Goal: Task Accomplishment & Management: Use online tool/utility

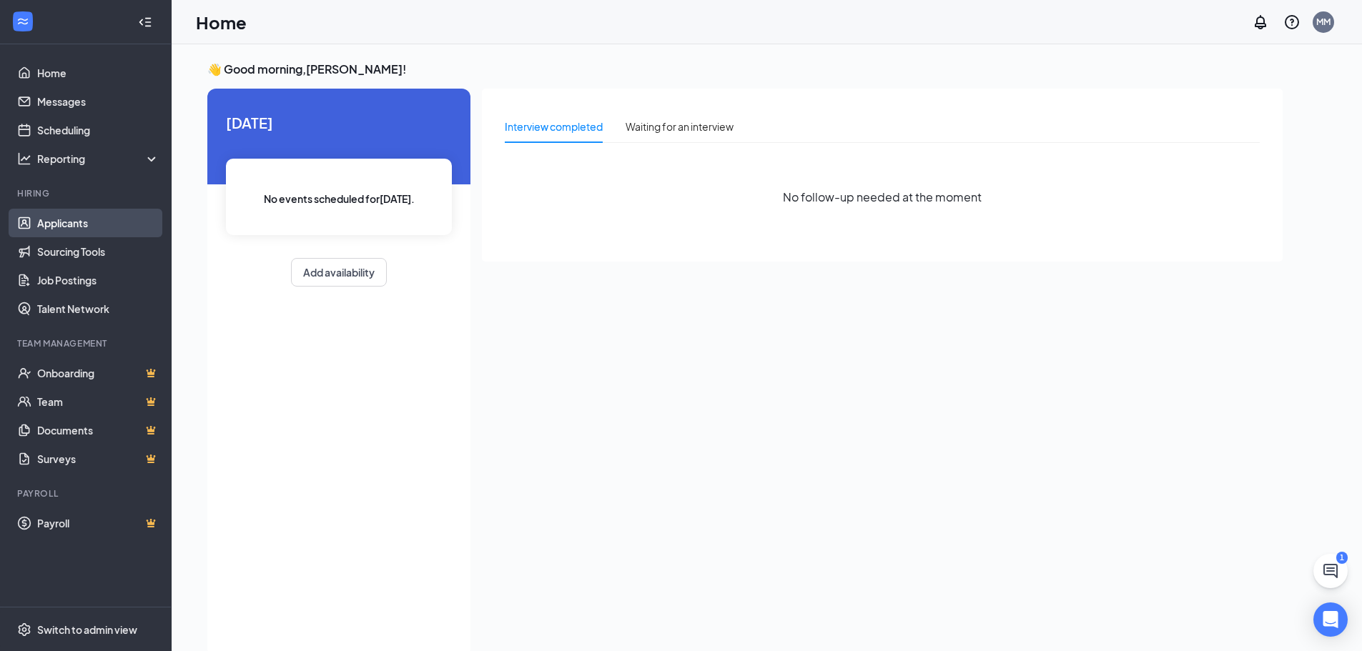
click at [54, 224] on link "Applicants" at bounding box center [98, 223] width 122 height 29
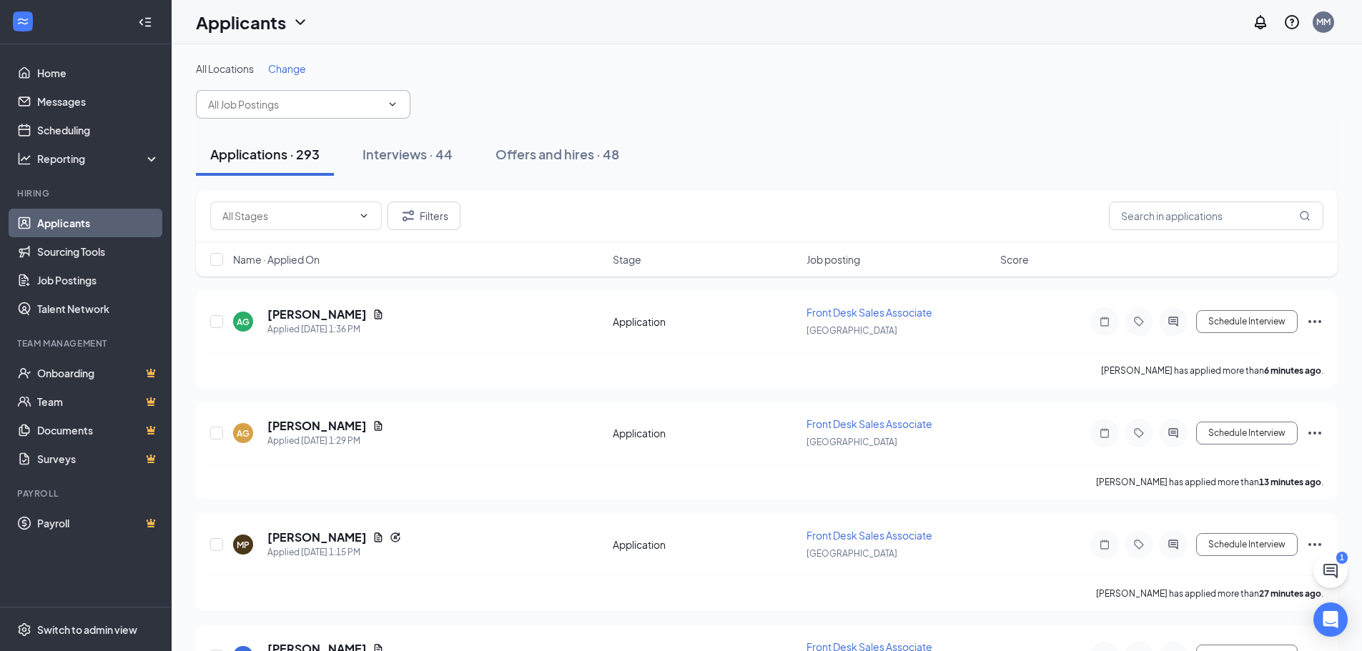
click at [297, 109] on input "text" at bounding box center [294, 105] width 173 height 16
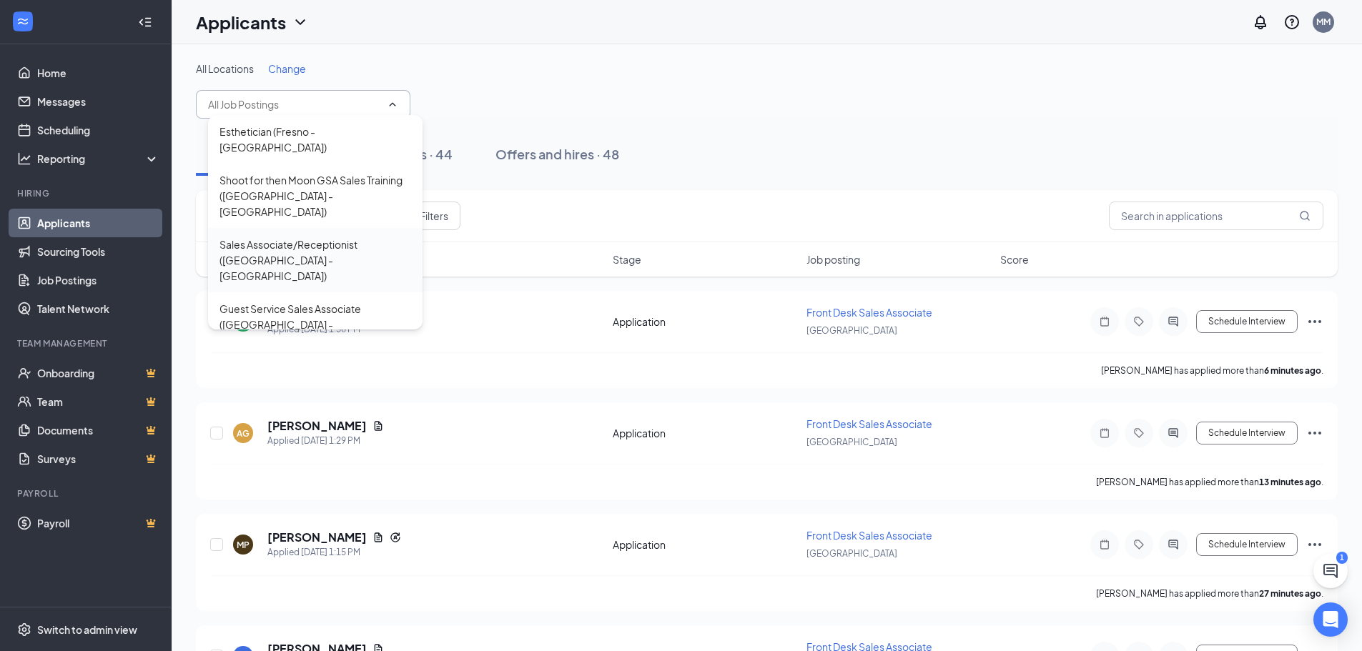
click at [271, 237] on div "Sales Associate/Receptionist ([GEOGRAPHIC_DATA] - [GEOGRAPHIC_DATA])" at bounding box center [315, 260] width 192 height 47
type input "Sales Associate/Receptionist ([GEOGRAPHIC_DATA] - [GEOGRAPHIC_DATA])"
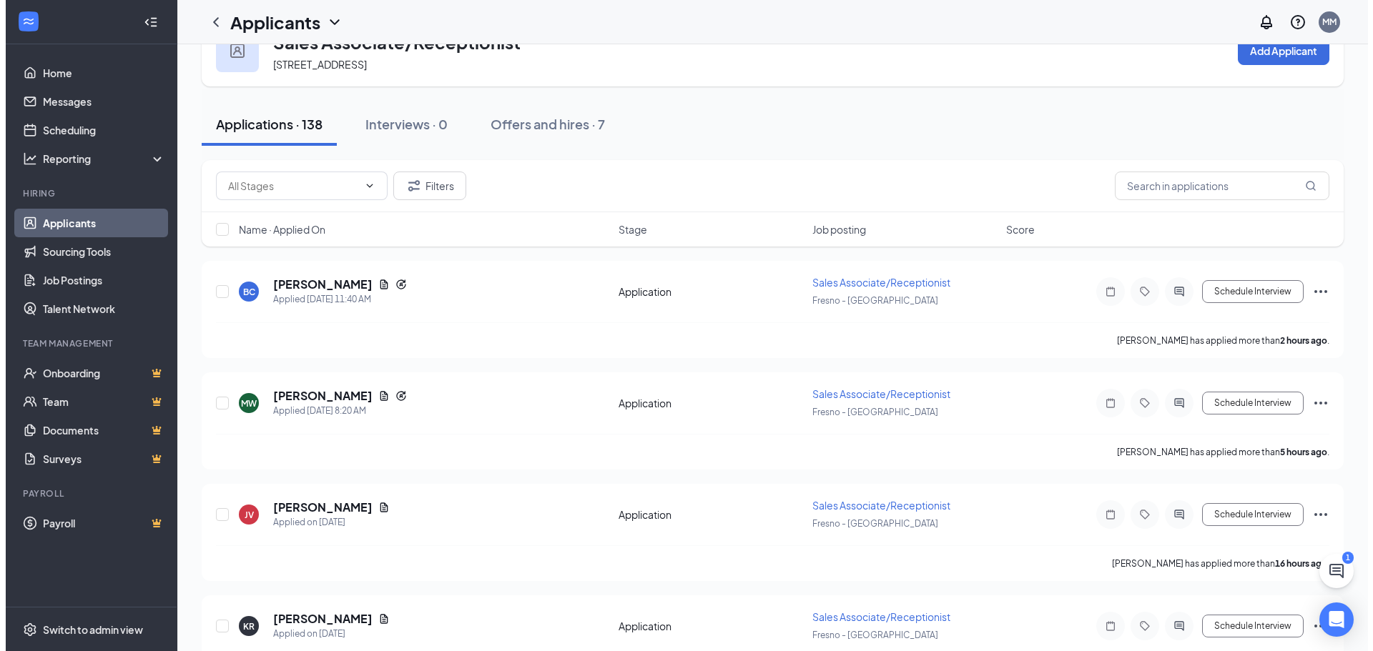
scroll to position [71, 0]
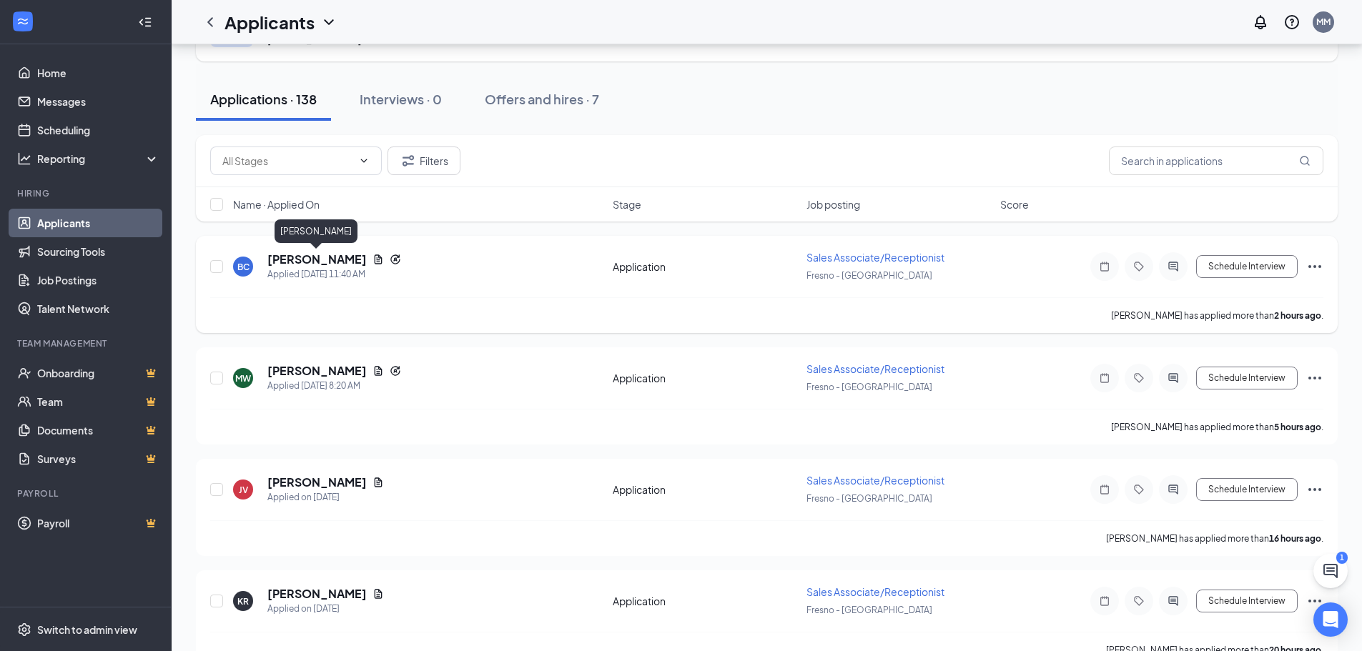
click at [298, 261] on h5 "[PERSON_NAME]" at bounding box center [316, 260] width 99 height 16
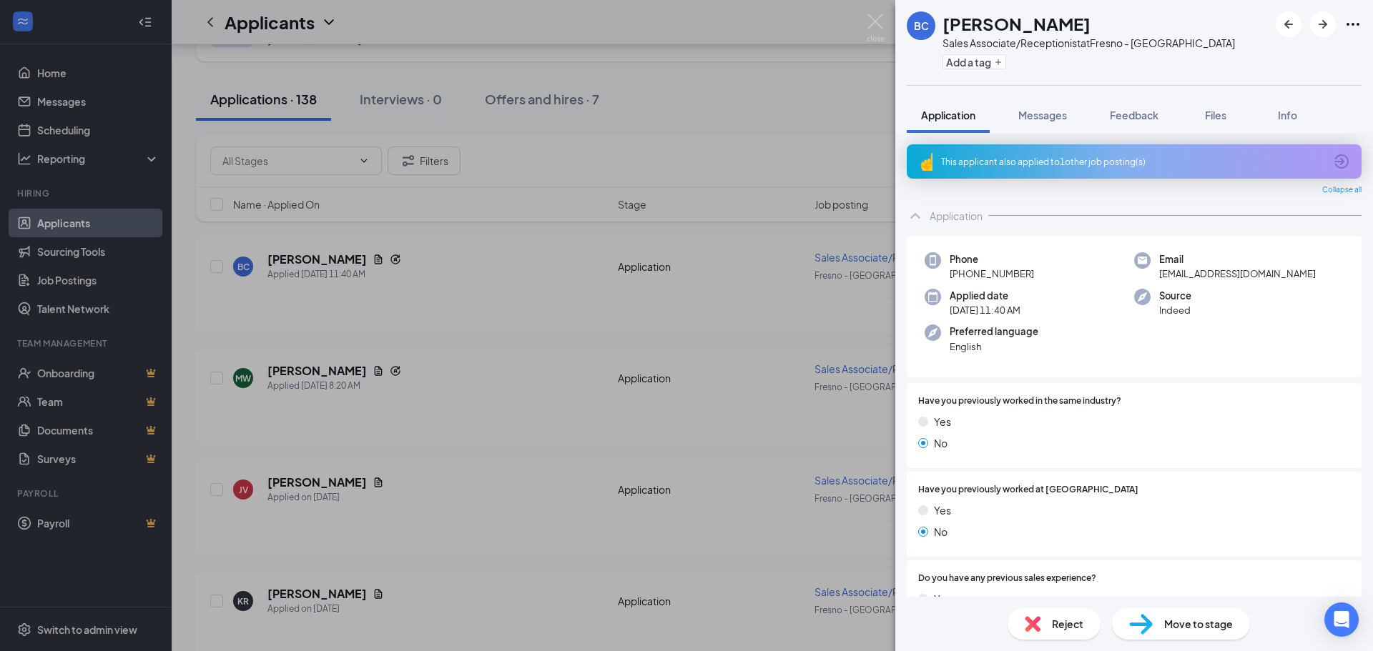
click at [1333, 158] on icon "ArrowCircle" at bounding box center [1341, 161] width 17 height 17
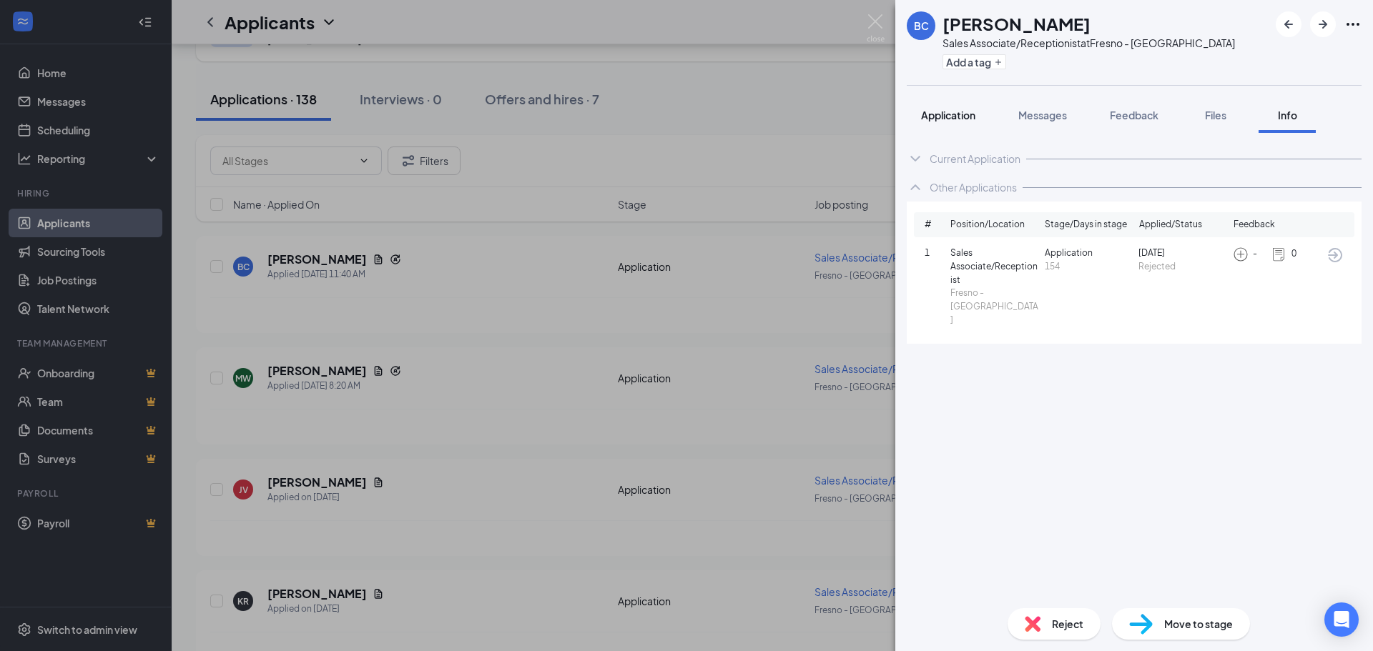
click at [939, 118] on span "Application" at bounding box center [948, 115] width 54 height 13
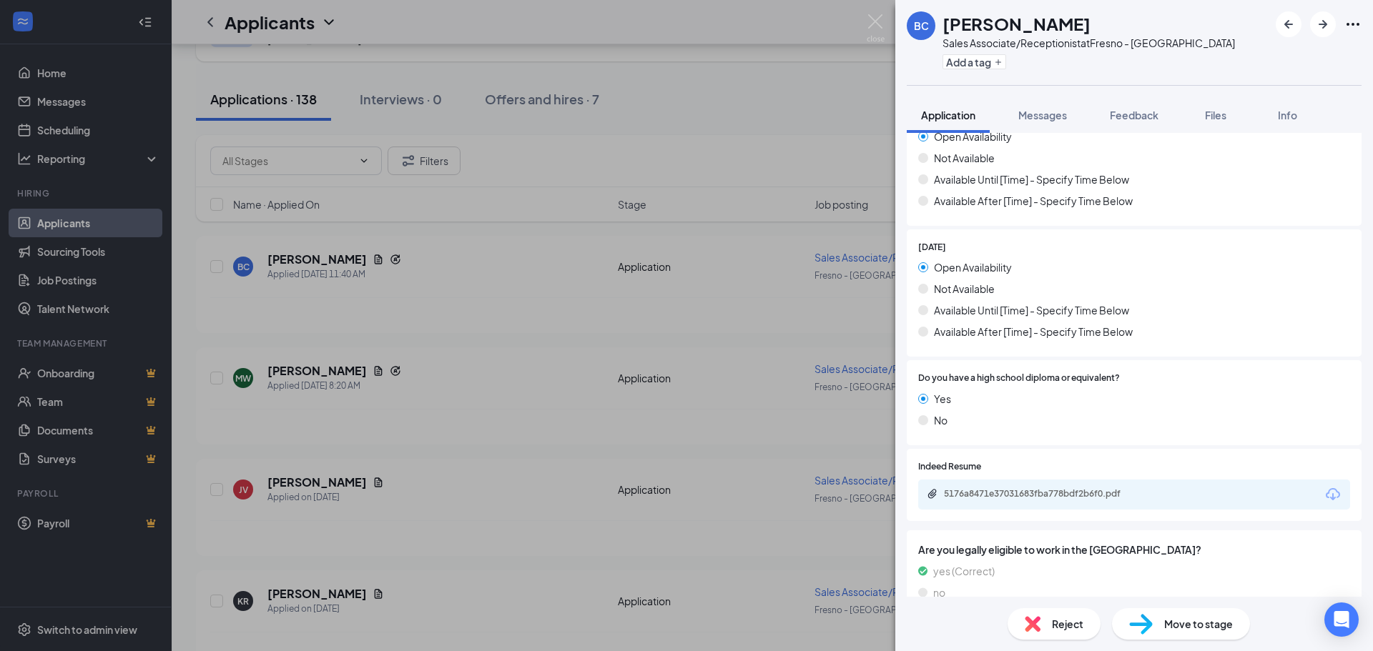
scroll to position [1430, 0]
click at [1037, 487] on div "5176a8471e37031683fba778bdf2b6f0.pdf" at bounding box center [1044, 492] width 200 height 11
click at [1038, 619] on img at bounding box center [1032, 624] width 16 height 16
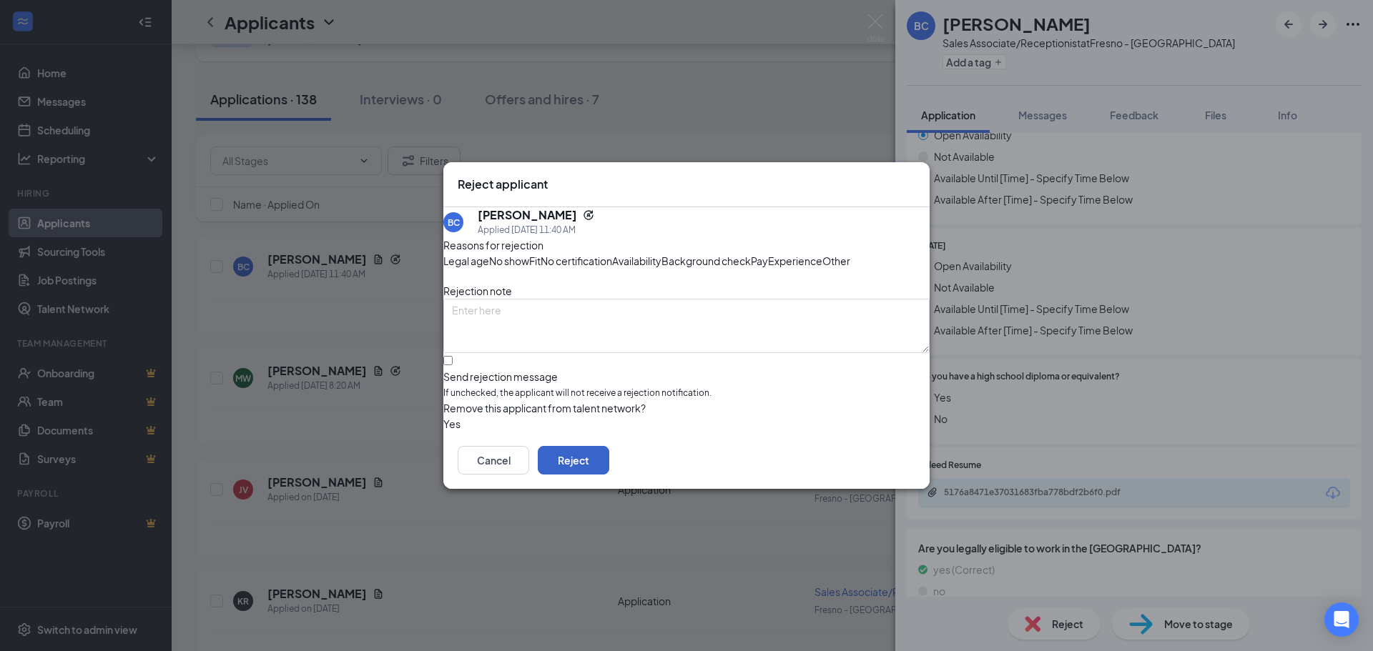
click at [609, 475] on button "Reject" at bounding box center [573, 460] width 71 height 29
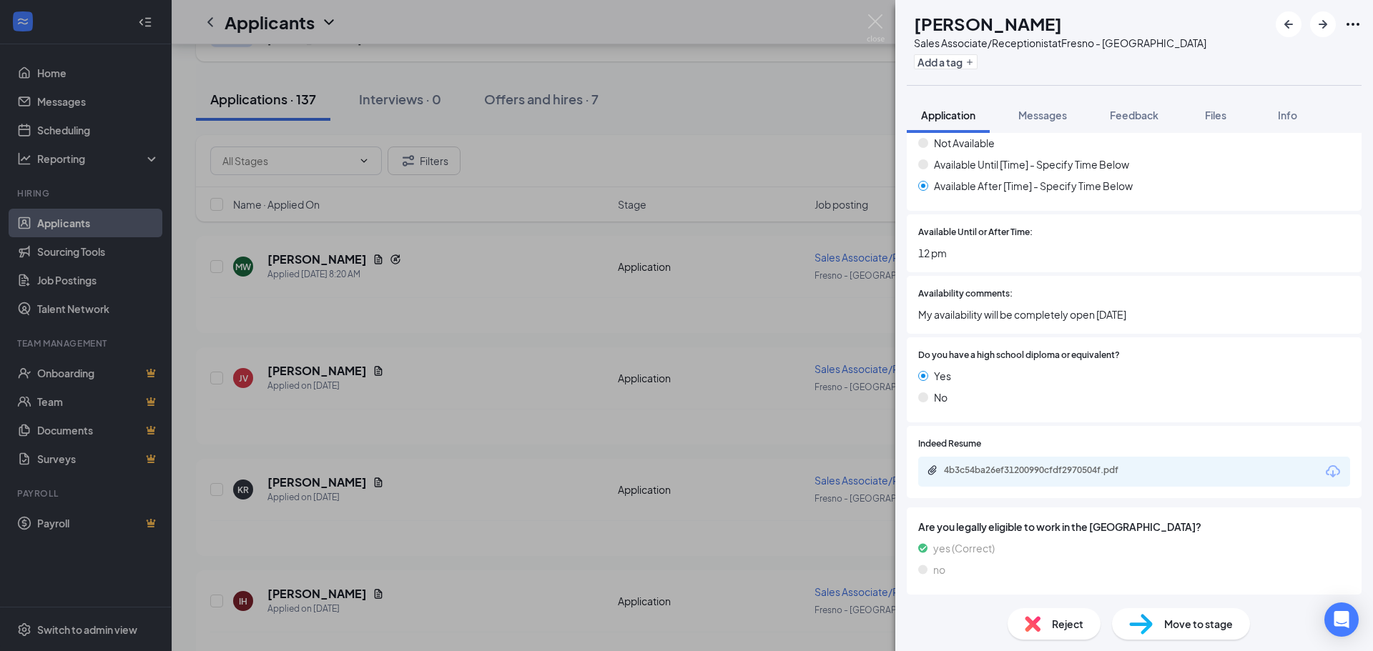
scroll to position [1944, 0]
click at [1019, 469] on div "4b3c54ba26ef31200990cfdf2970504f.pdf" at bounding box center [1044, 468] width 200 height 11
click at [1045, 623] on div "Reject" at bounding box center [1053, 623] width 93 height 31
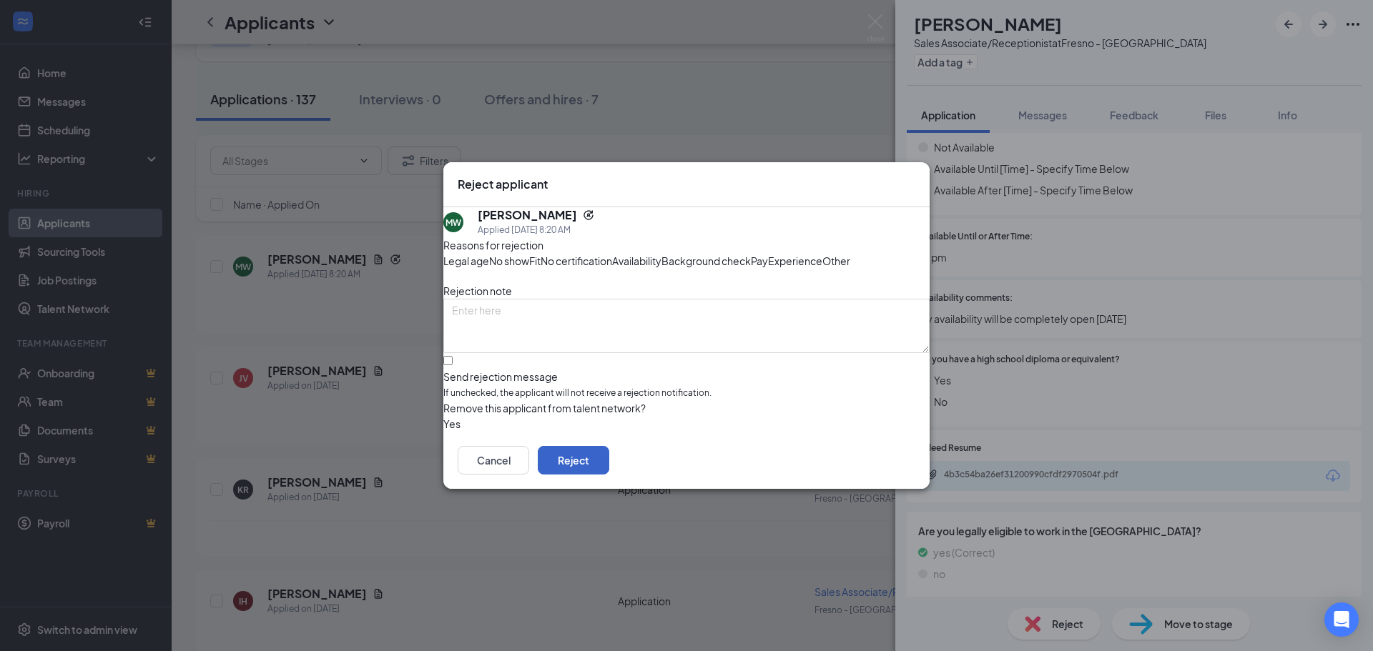
click at [609, 475] on button "Reject" at bounding box center [573, 460] width 71 height 29
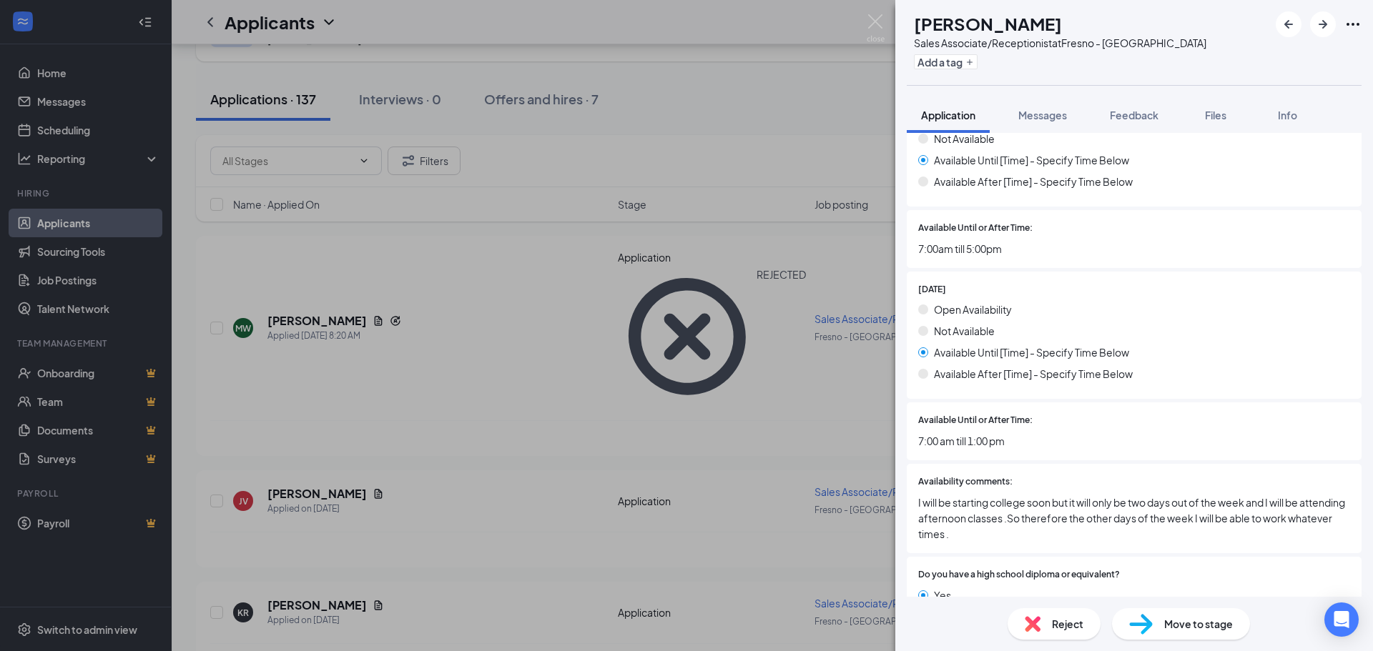
scroll to position [1716, 0]
click at [1047, 620] on div "Reject" at bounding box center [1053, 623] width 93 height 31
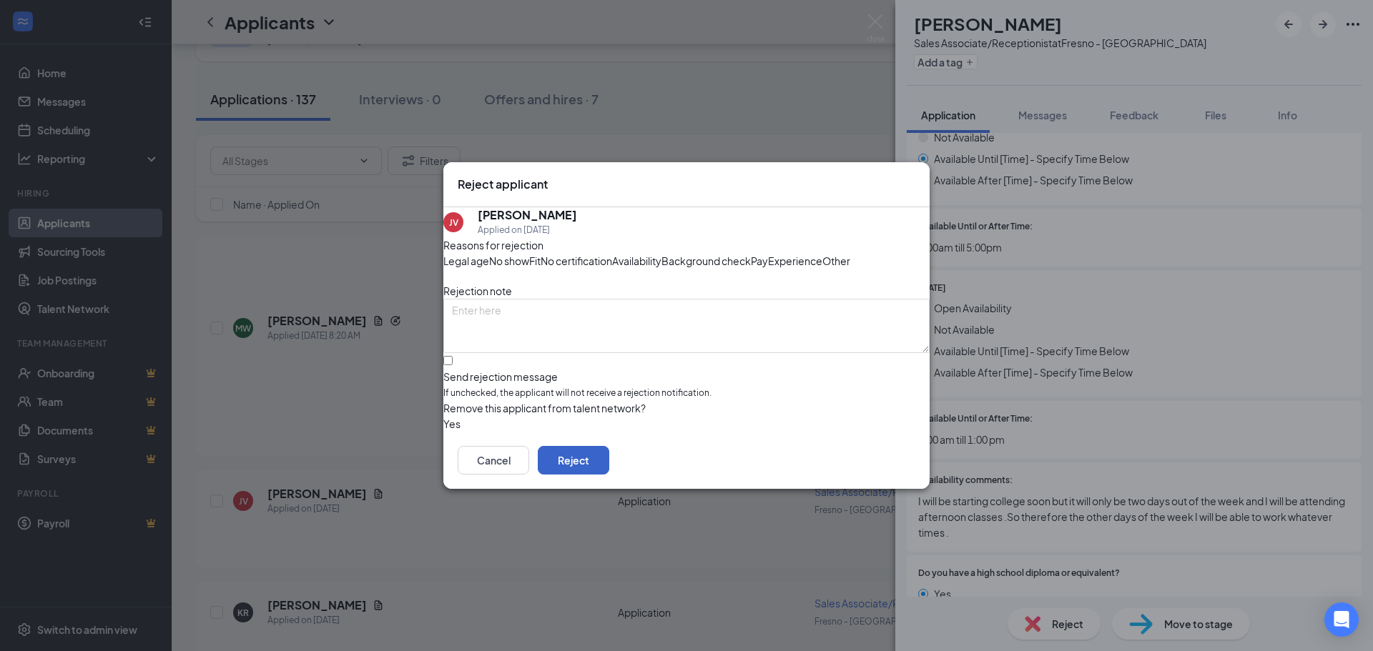
click at [609, 475] on button "Reject" at bounding box center [573, 460] width 71 height 29
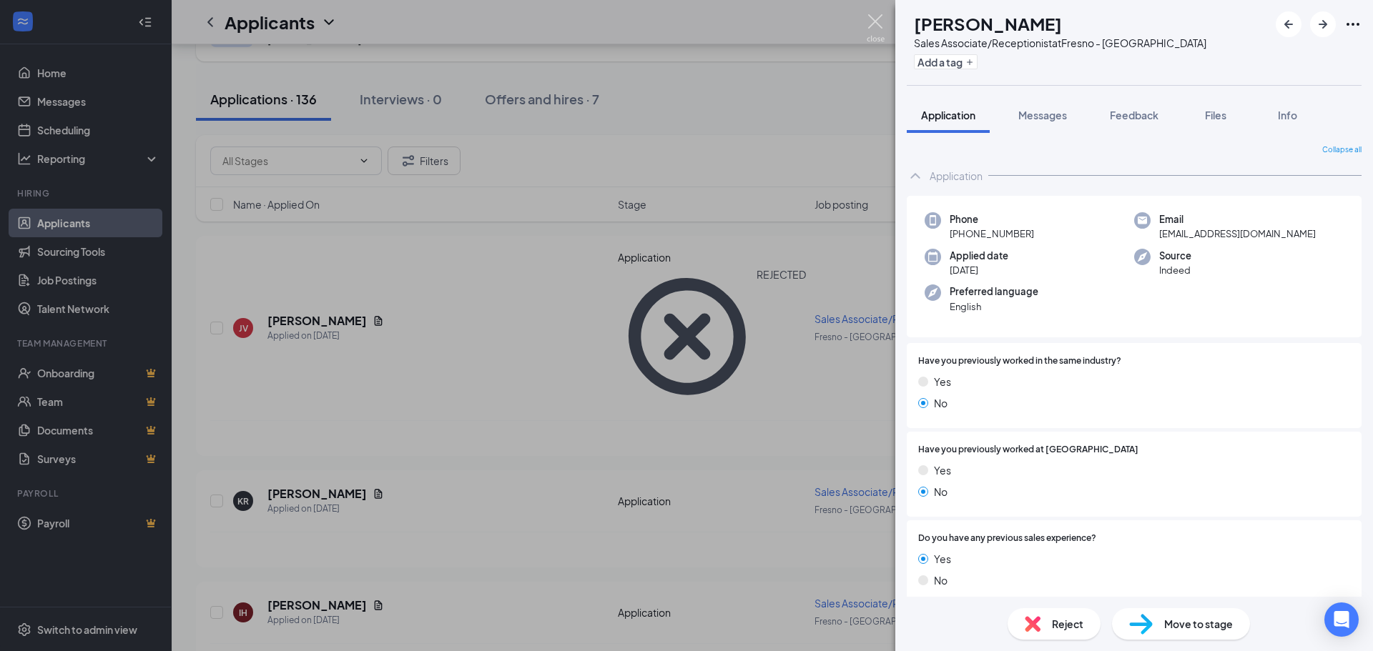
click at [878, 17] on img at bounding box center [875, 28] width 18 height 28
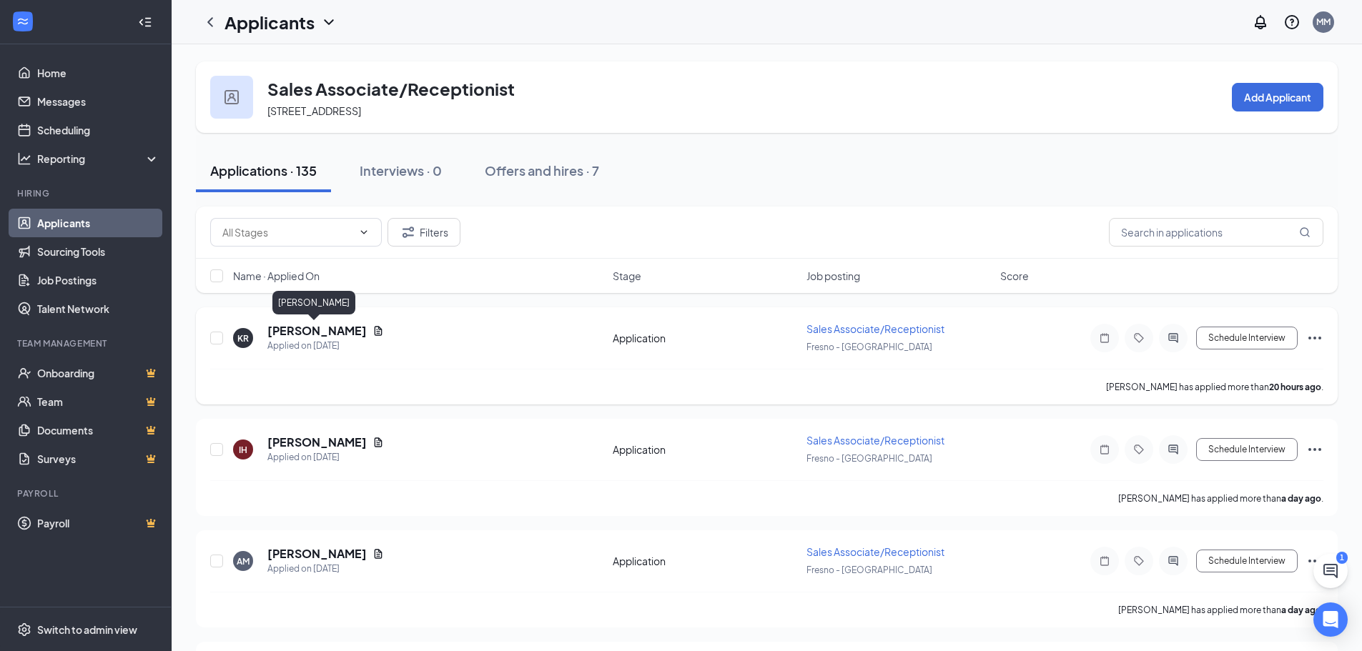
click at [271, 329] on h5 "[PERSON_NAME]" at bounding box center [316, 331] width 99 height 16
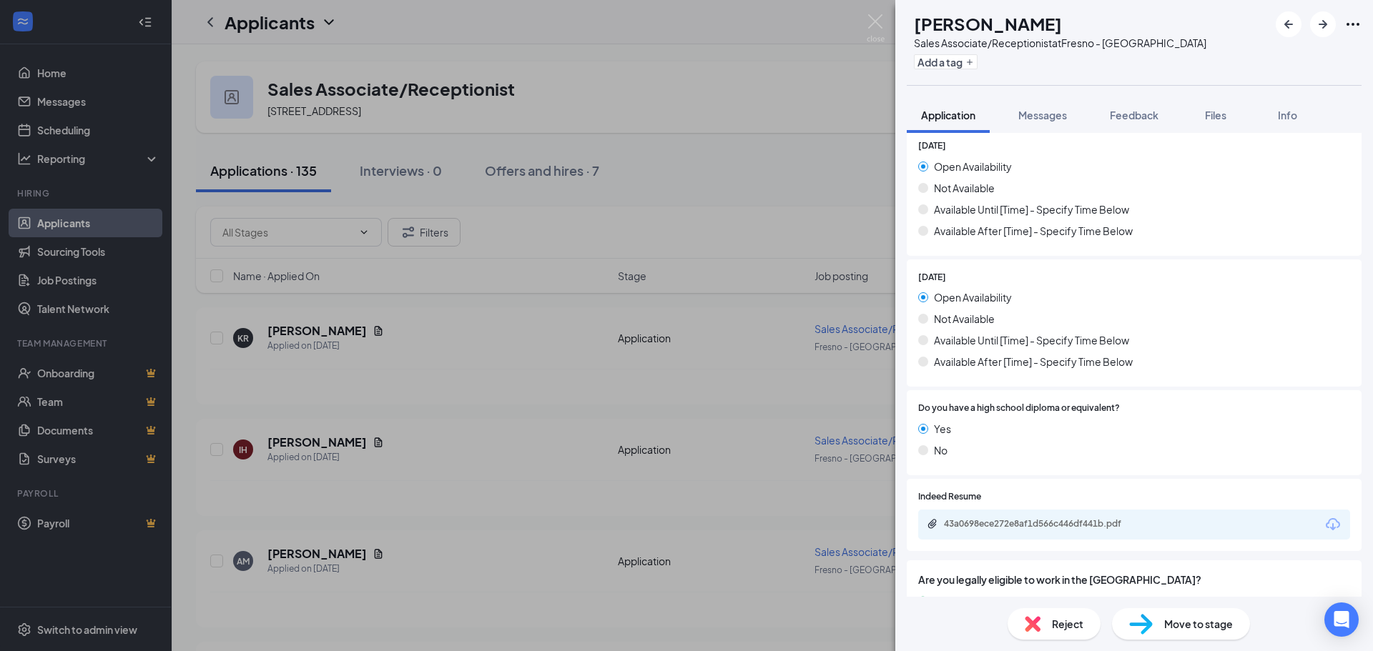
scroll to position [1413, 0]
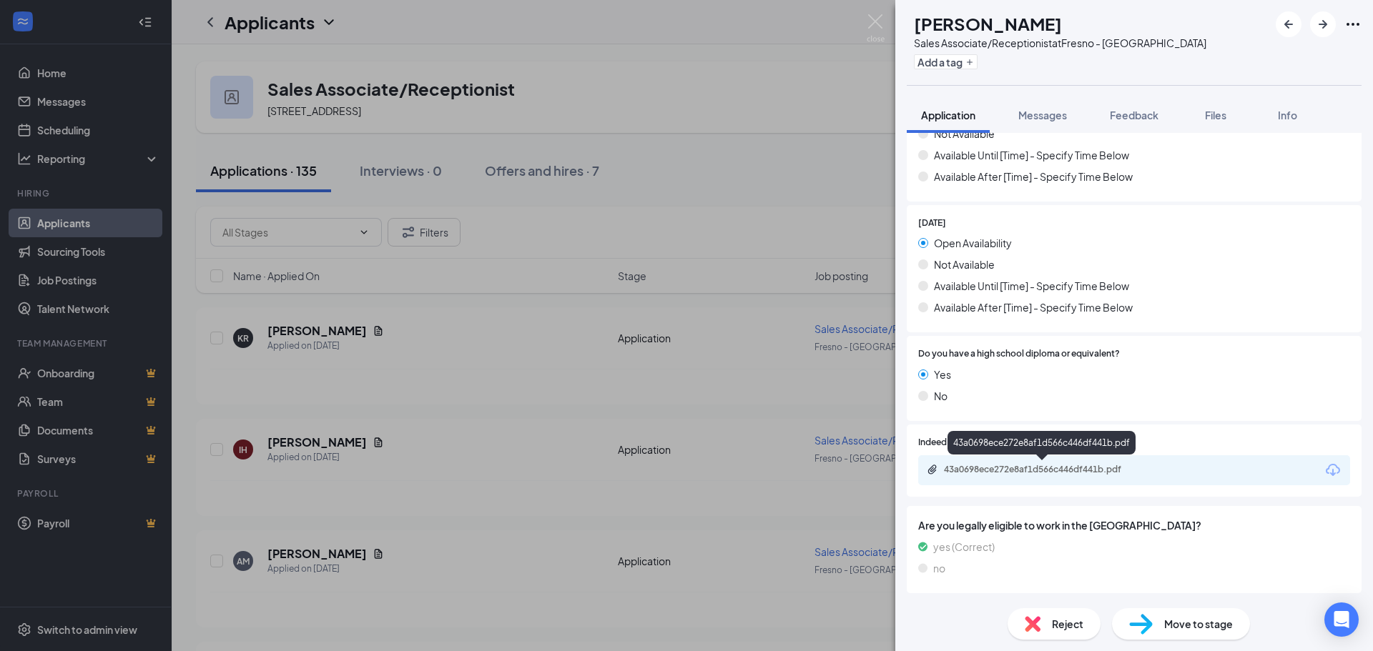
click at [1036, 466] on div "43a0698ece272e8af1d566c446df441b.pdf" at bounding box center [1044, 469] width 200 height 11
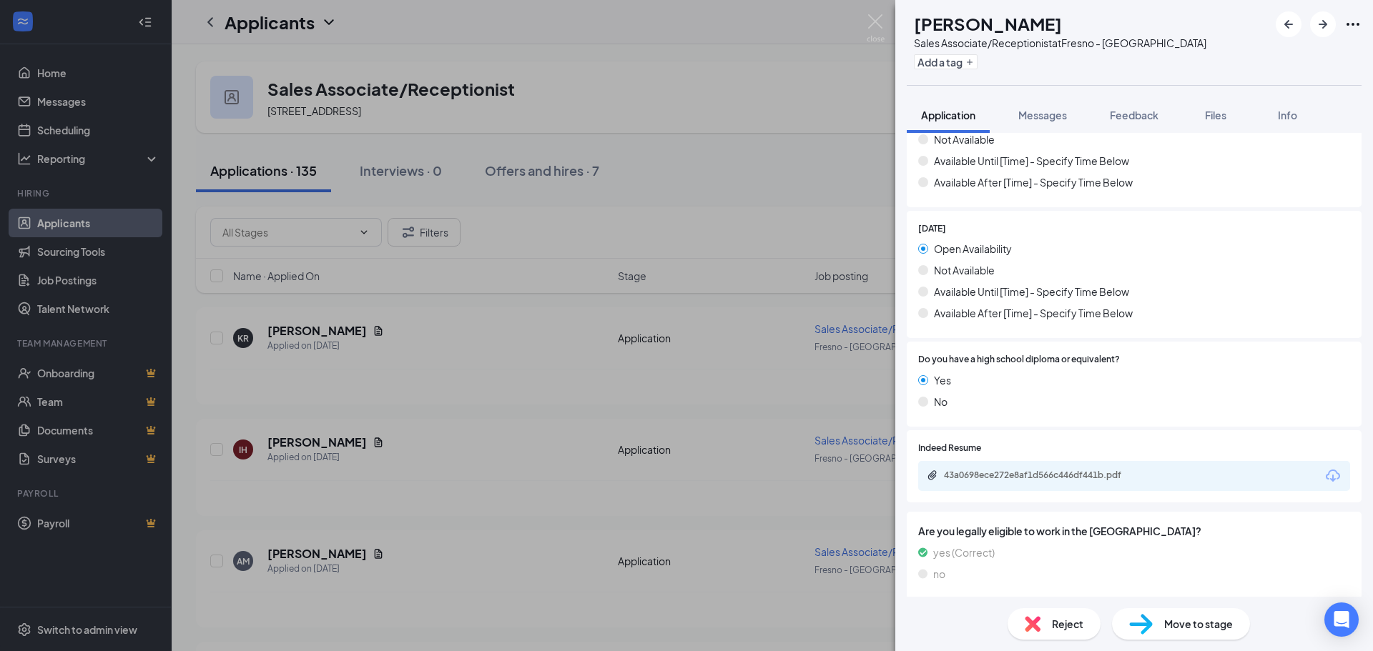
click at [1030, 630] on img at bounding box center [1032, 624] width 16 height 16
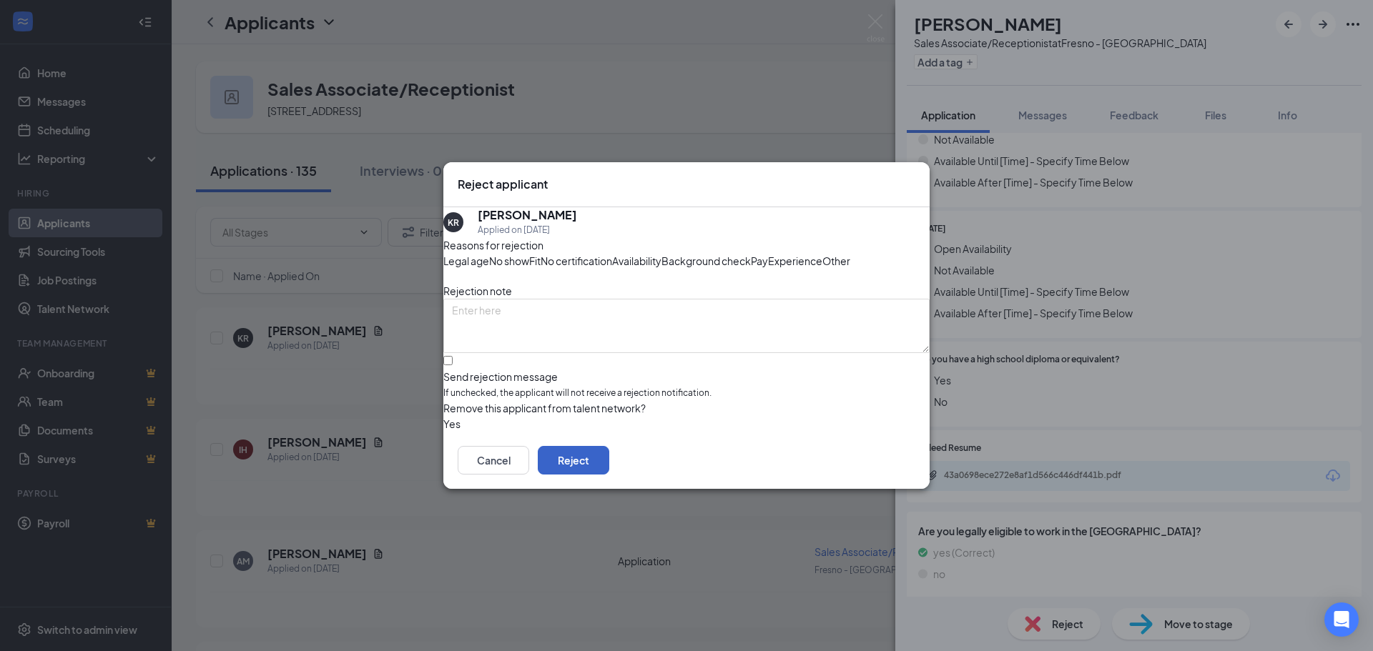
click at [609, 475] on button "Reject" at bounding box center [573, 460] width 71 height 29
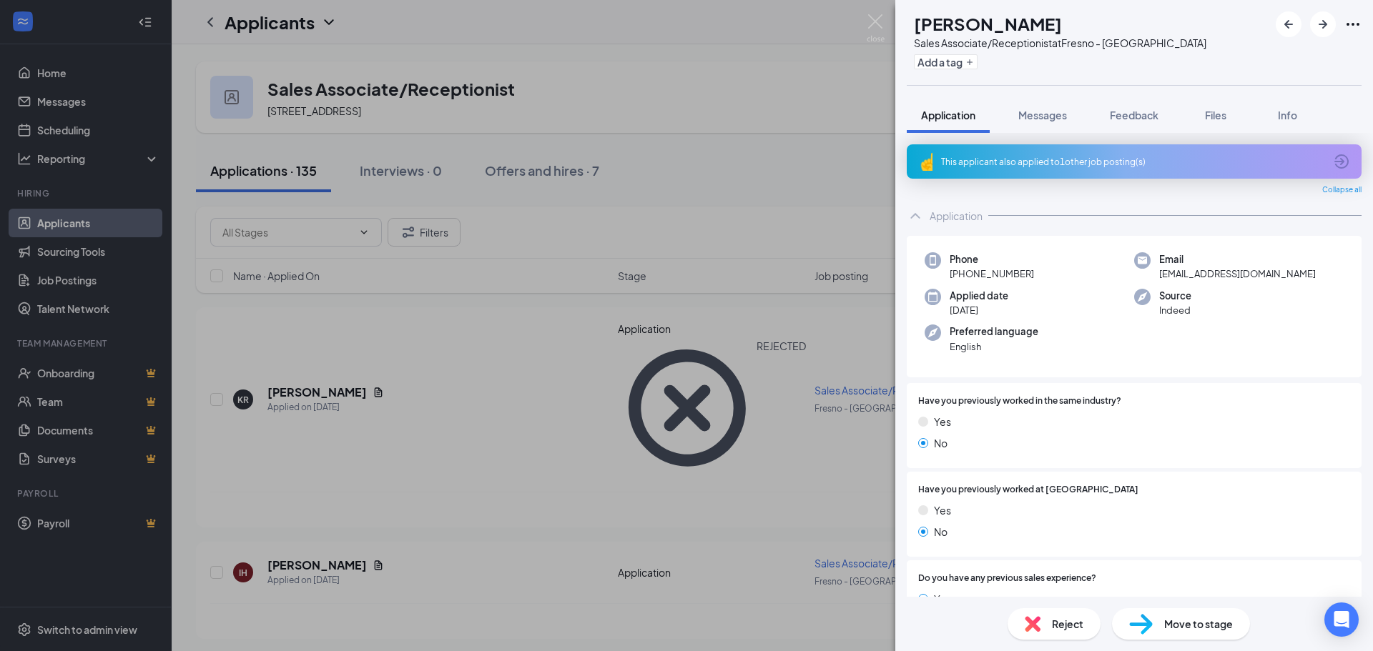
click at [1333, 157] on icon "ArrowCircle" at bounding box center [1341, 161] width 17 height 17
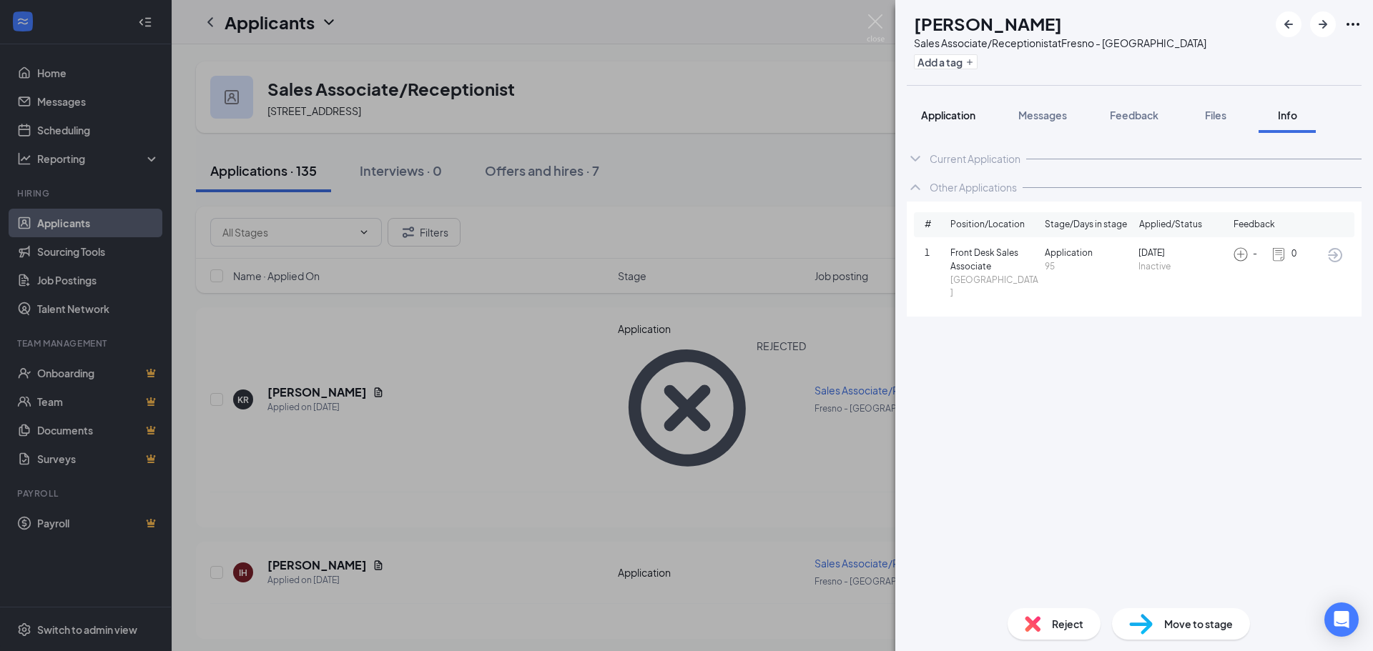
click at [955, 116] on span "Application" at bounding box center [948, 115] width 54 height 13
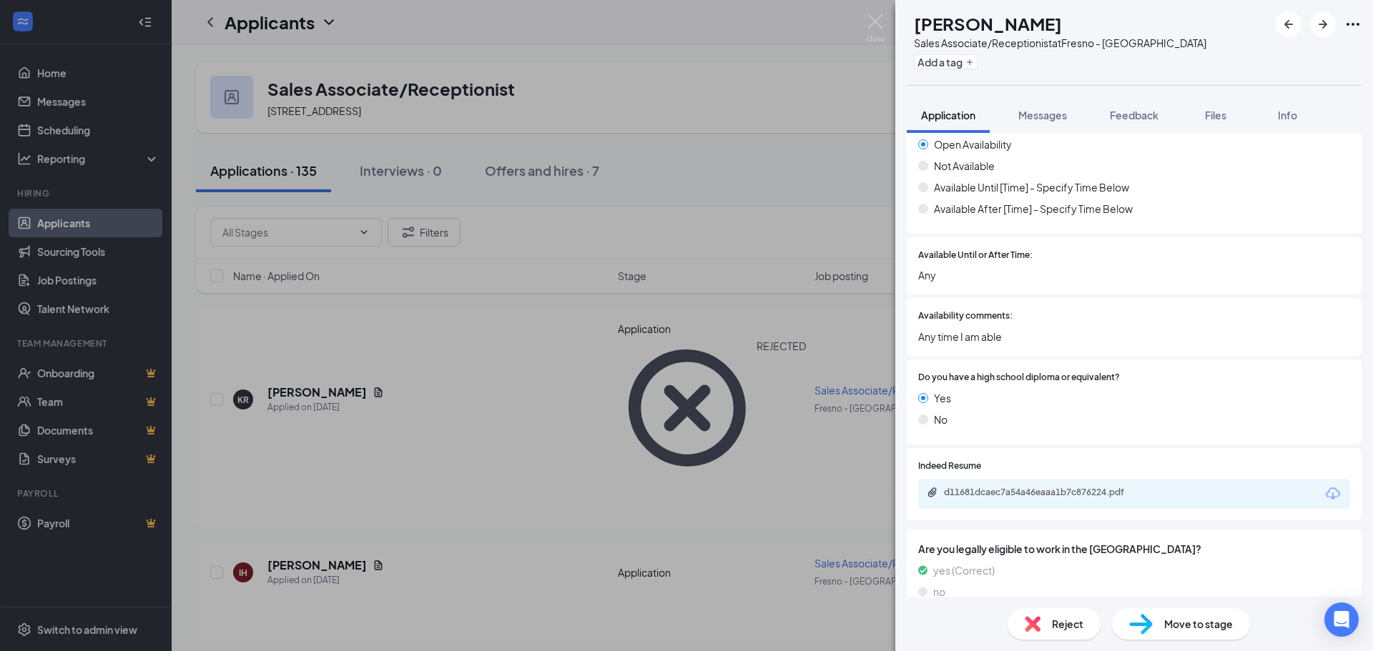
scroll to position [1882, 0]
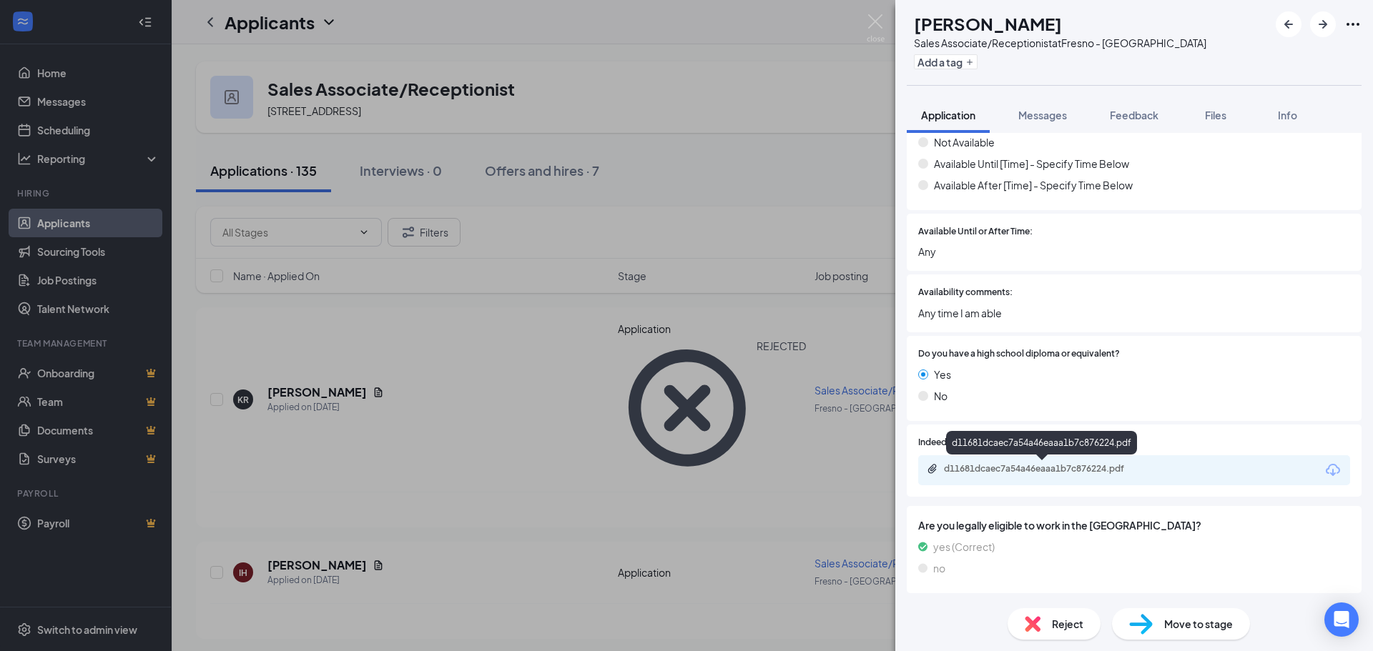
click at [1044, 469] on div "d11681dcaec7a54a46eaaa1b7c876224.pdf" at bounding box center [1044, 468] width 200 height 11
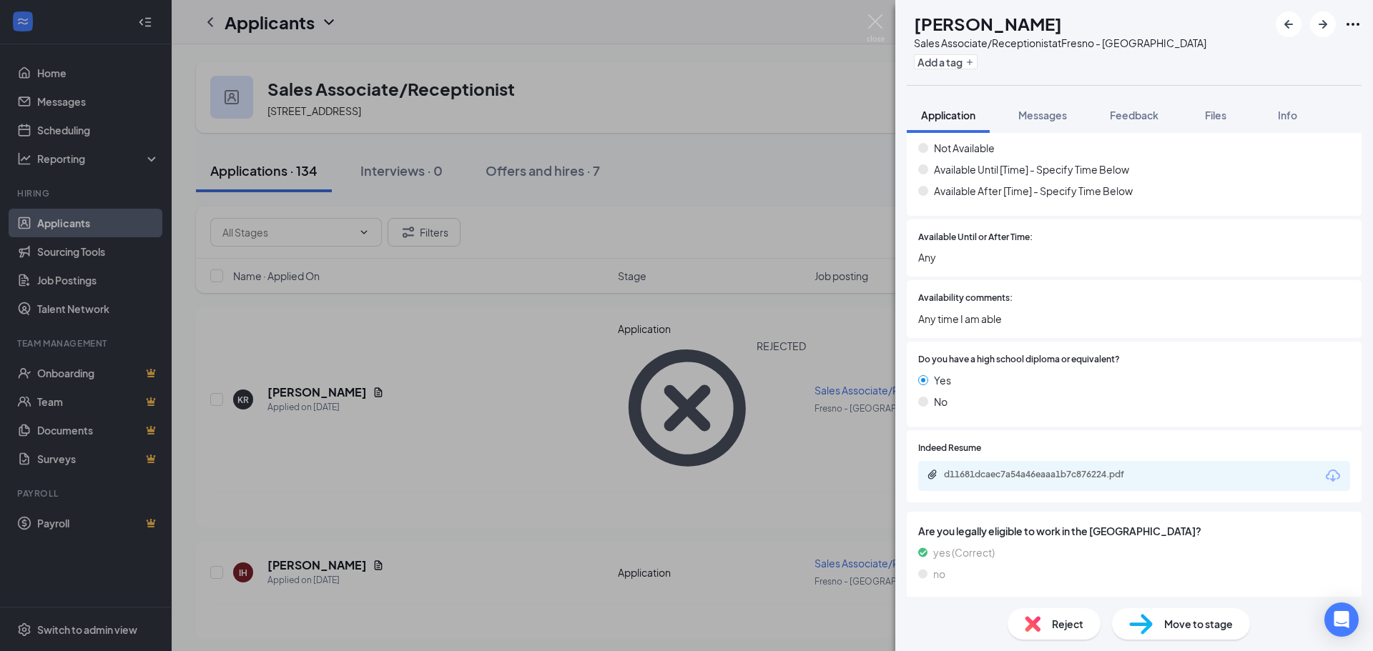
click at [1055, 623] on span "Reject" at bounding box center [1067, 624] width 31 height 16
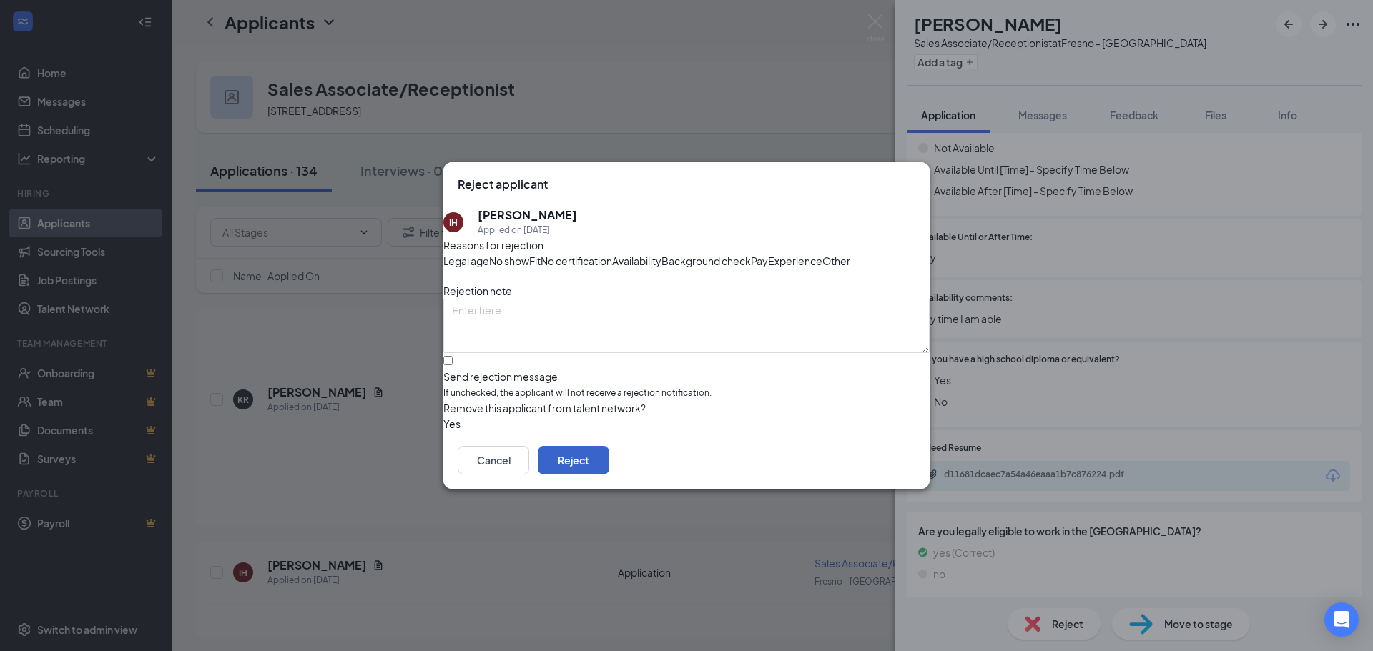
click at [609, 475] on button "Reject" at bounding box center [573, 460] width 71 height 29
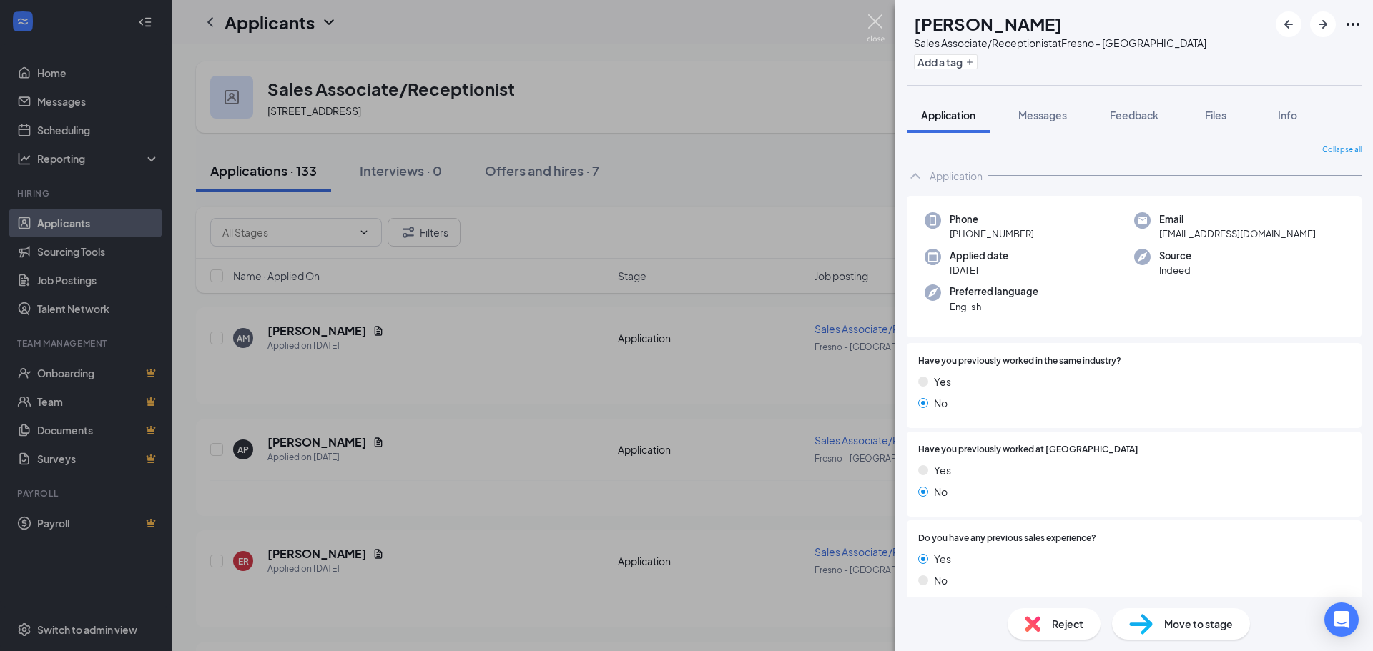
click at [882, 21] on img at bounding box center [875, 28] width 18 height 28
